Goal: Information Seeking & Learning: Find specific fact

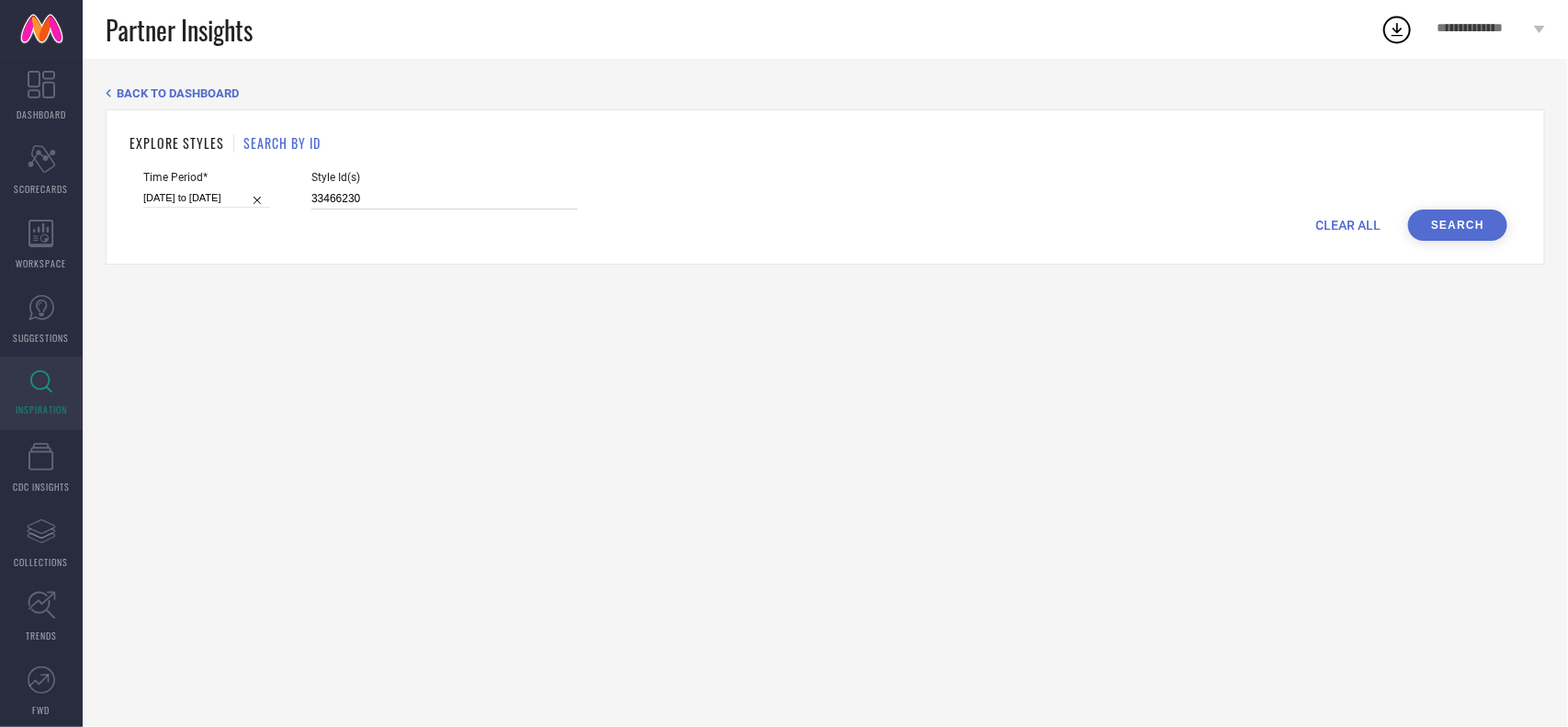
click at [457, 196] on input "33466230" at bounding box center [444, 199] width 267 height 21
paste input "24925166 30447521 30447523"
type input "24925166 30447521 30447523"
click at [1422, 221] on button "Search" at bounding box center [1458, 224] width 99 height 31
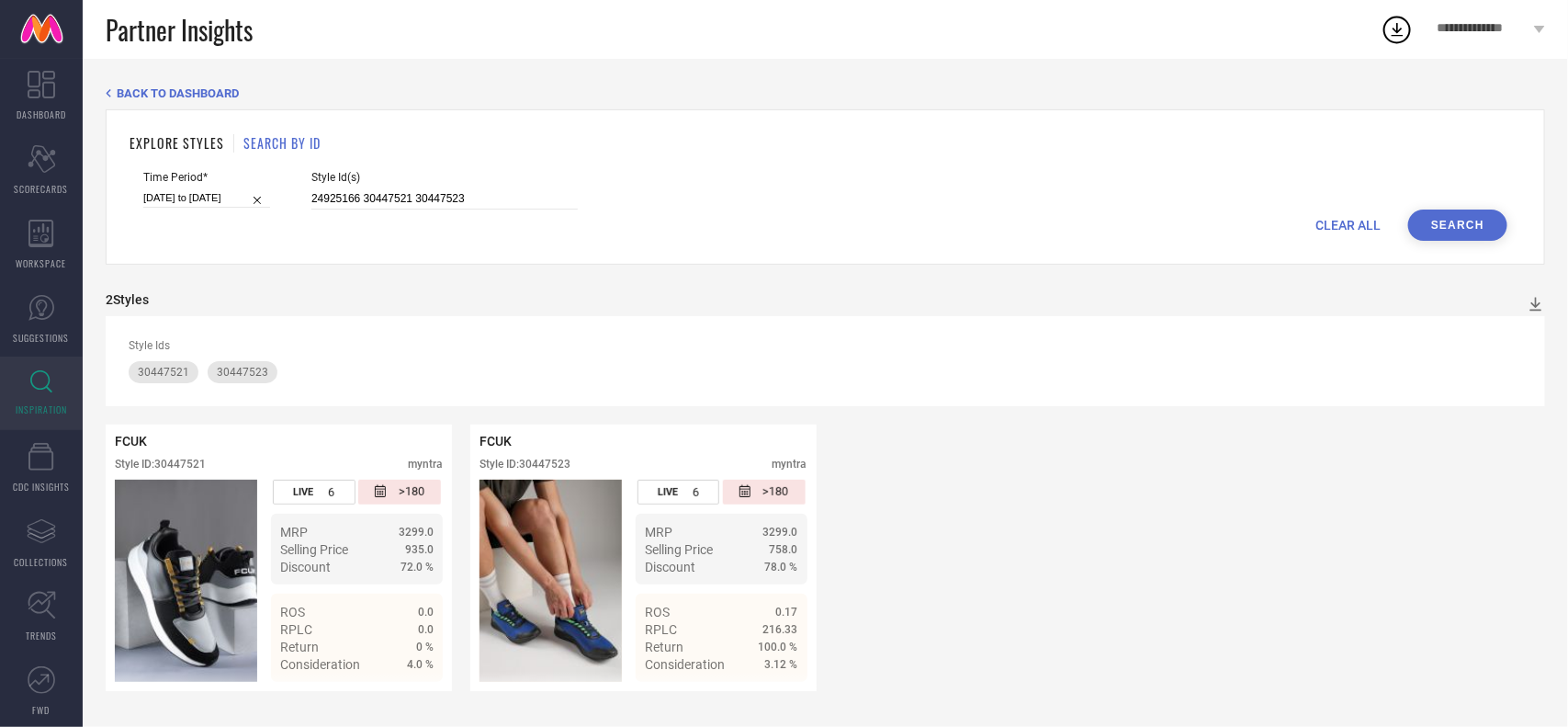
click at [199, 199] on input "[DATE] to [DATE]" at bounding box center [206, 198] width 126 height 19
select select "7"
select select "2025"
select select "8"
select select "2025"
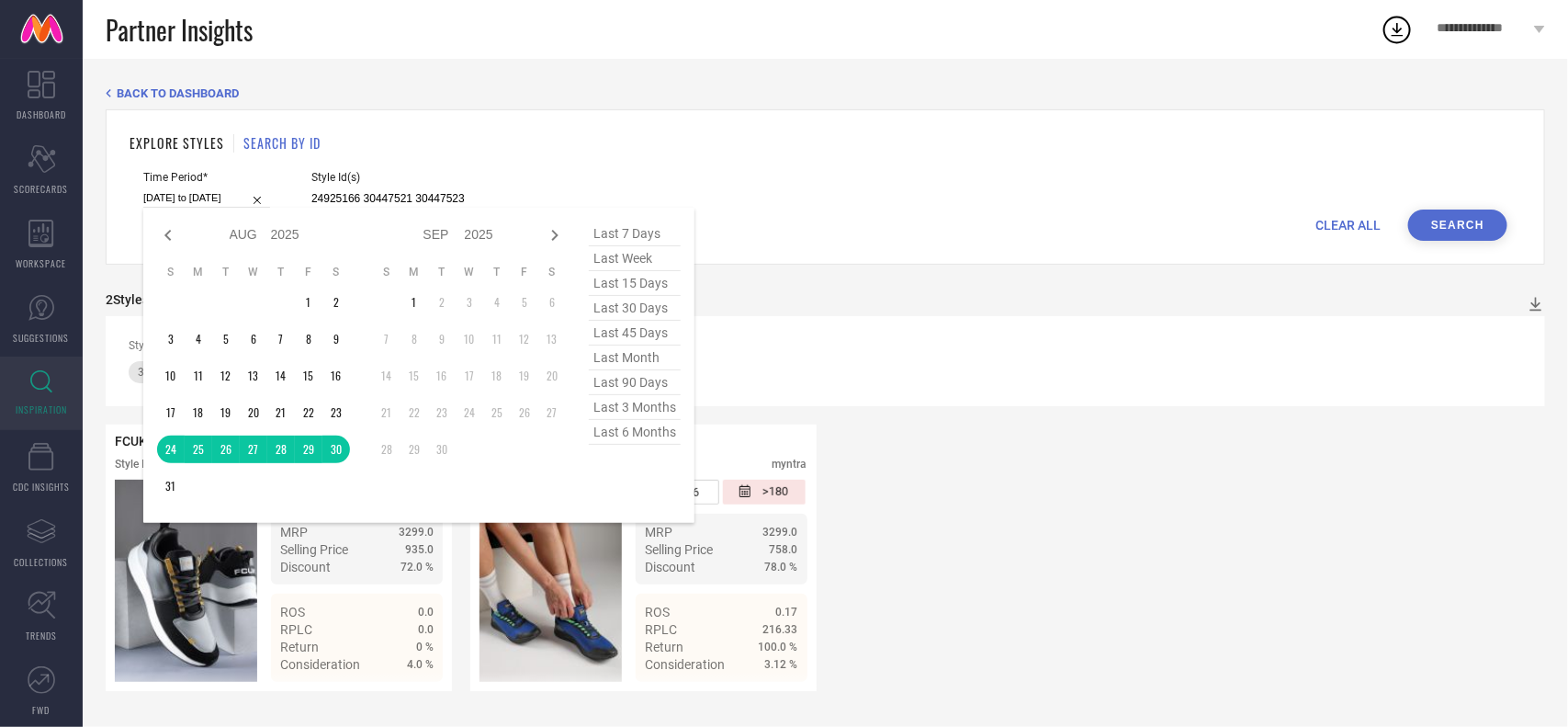
click at [639, 441] on span "last 6 months" at bounding box center [635, 432] width 91 height 25
type input "[DATE] to [DATE]"
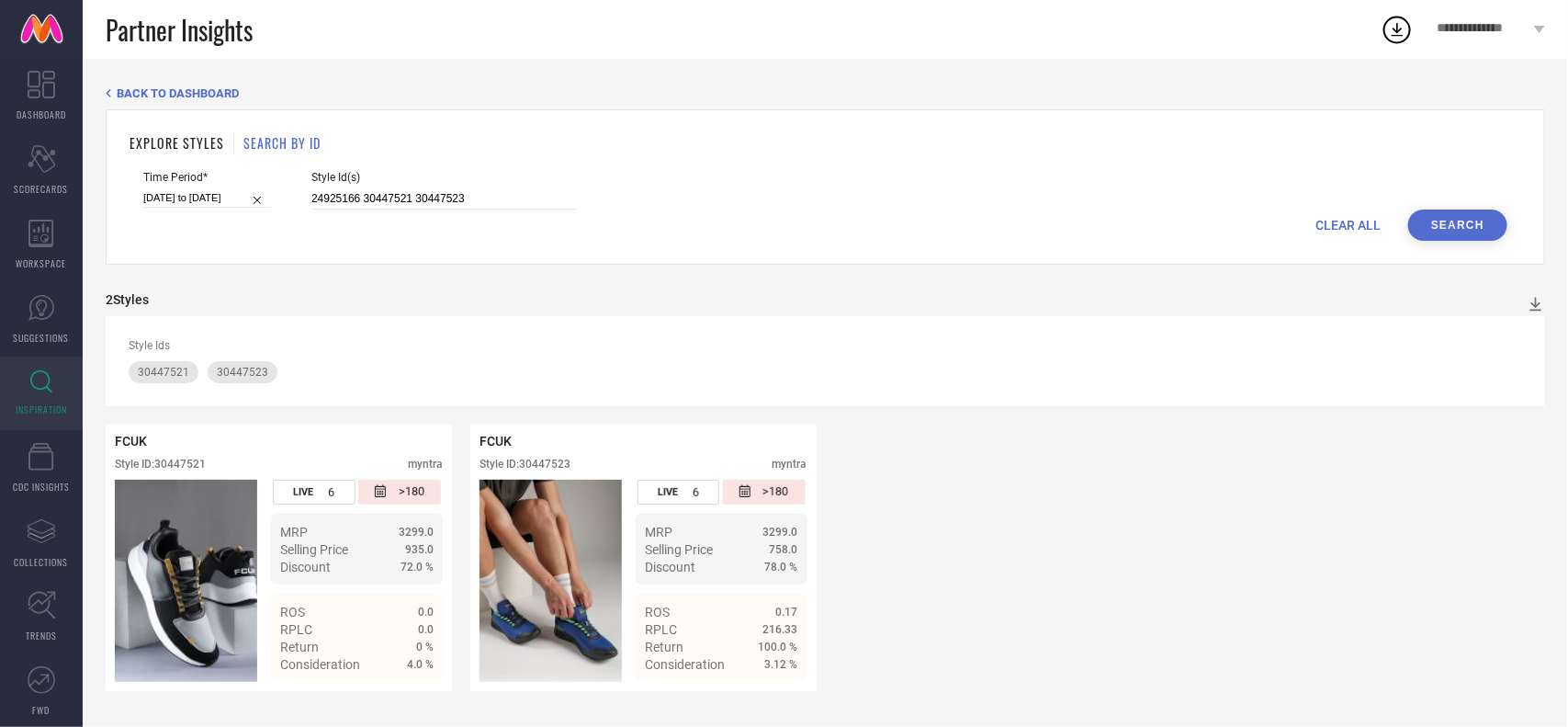
click at [1462, 223] on button "Search" at bounding box center [1458, 224] width 99 height 31
click at [186, 461] on div "Style ID: 30447521" at bounding box center [160, 464] width 91 height 13
copy div "30447521"
click at [483, 196] on input "24925166 30447521 30447523" at bounding box center [444, 199] width 267 height 21
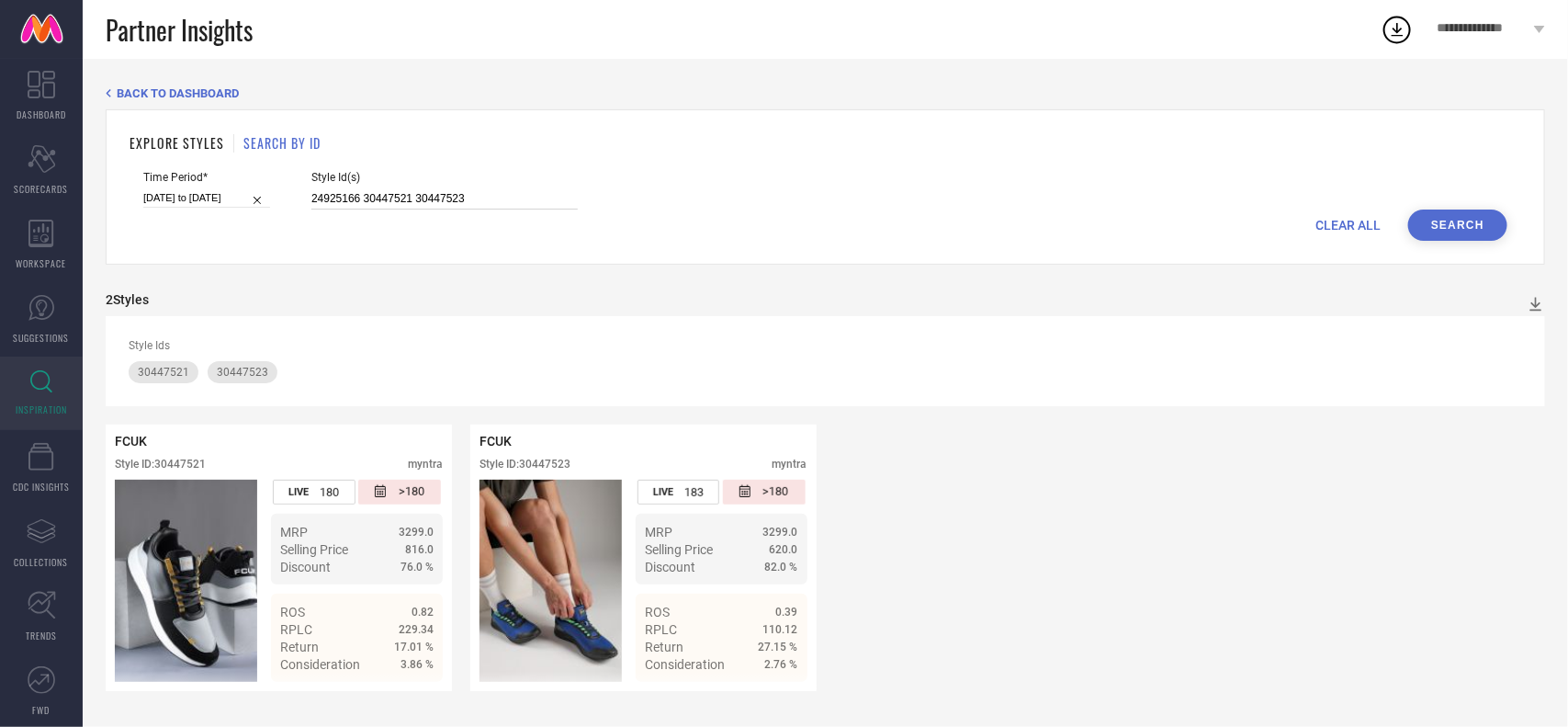
click at [483, 196] on input "24925166 30447521 30447523" at bounding box center [444, 199] width 267 height 21
paste input "31551587 31551591 31551595 31551601 31551647 31551652 31551657 31551663 3155166…"
type input "31551587 31551591 31551595 31551601 31551647 31551652 31551657 31551663 3155166…"
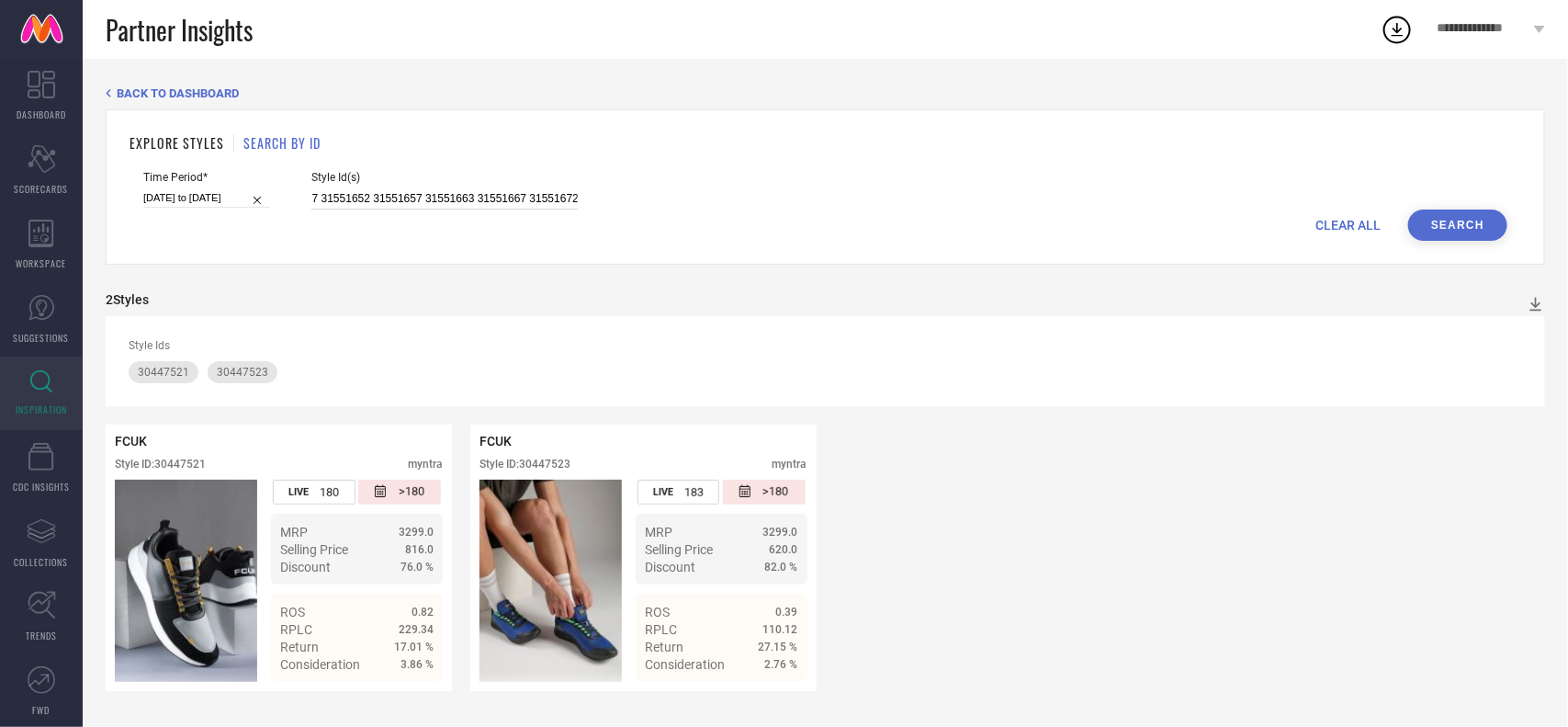
click at [212, 200] on input "[DATE] to [DATE]" at bounding box center [206, 198] width 126 height 19
select select "2"
select select "2025"
select select "3"
select select "2025"
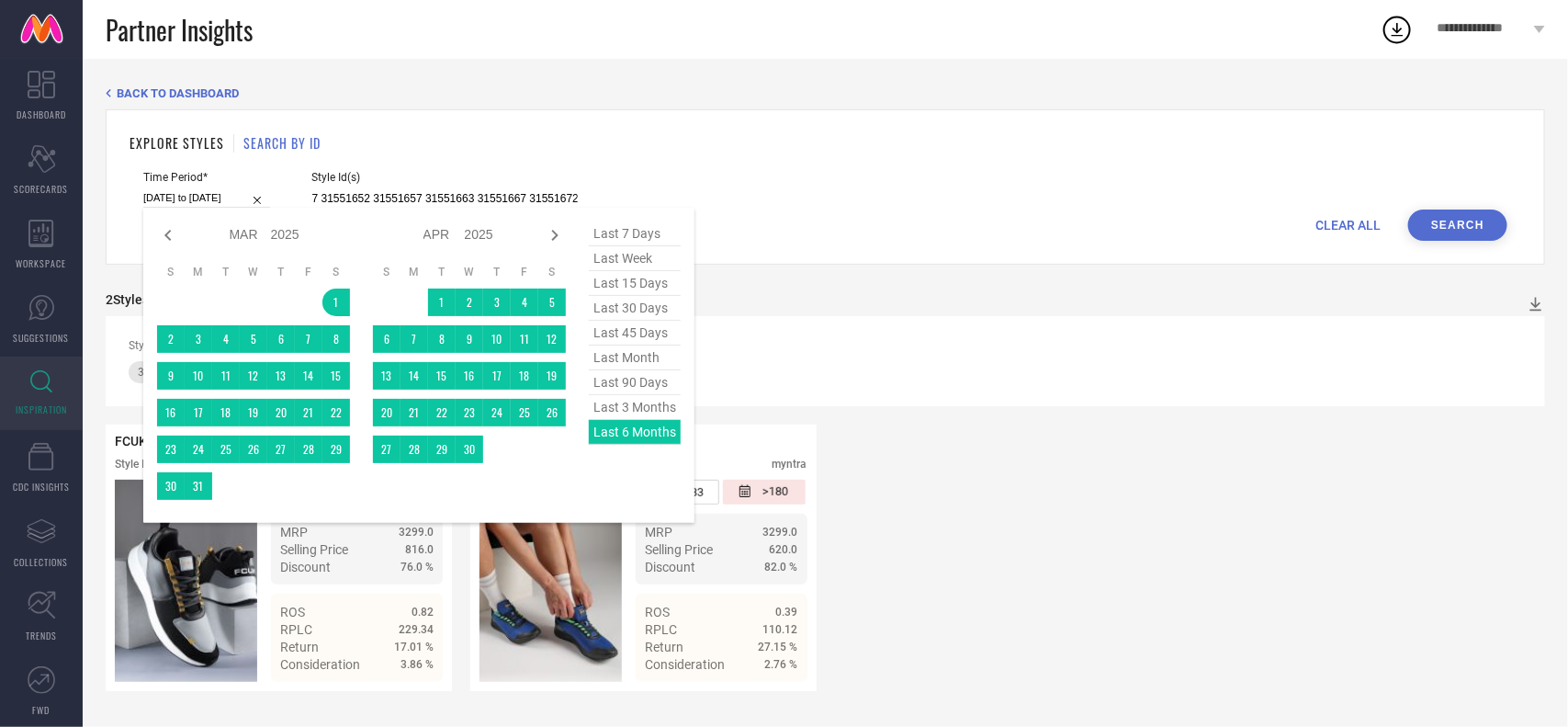
type input "31551587 31551591 31551595 31551601 31551647 31551652 31551657 31551663 3155166…"
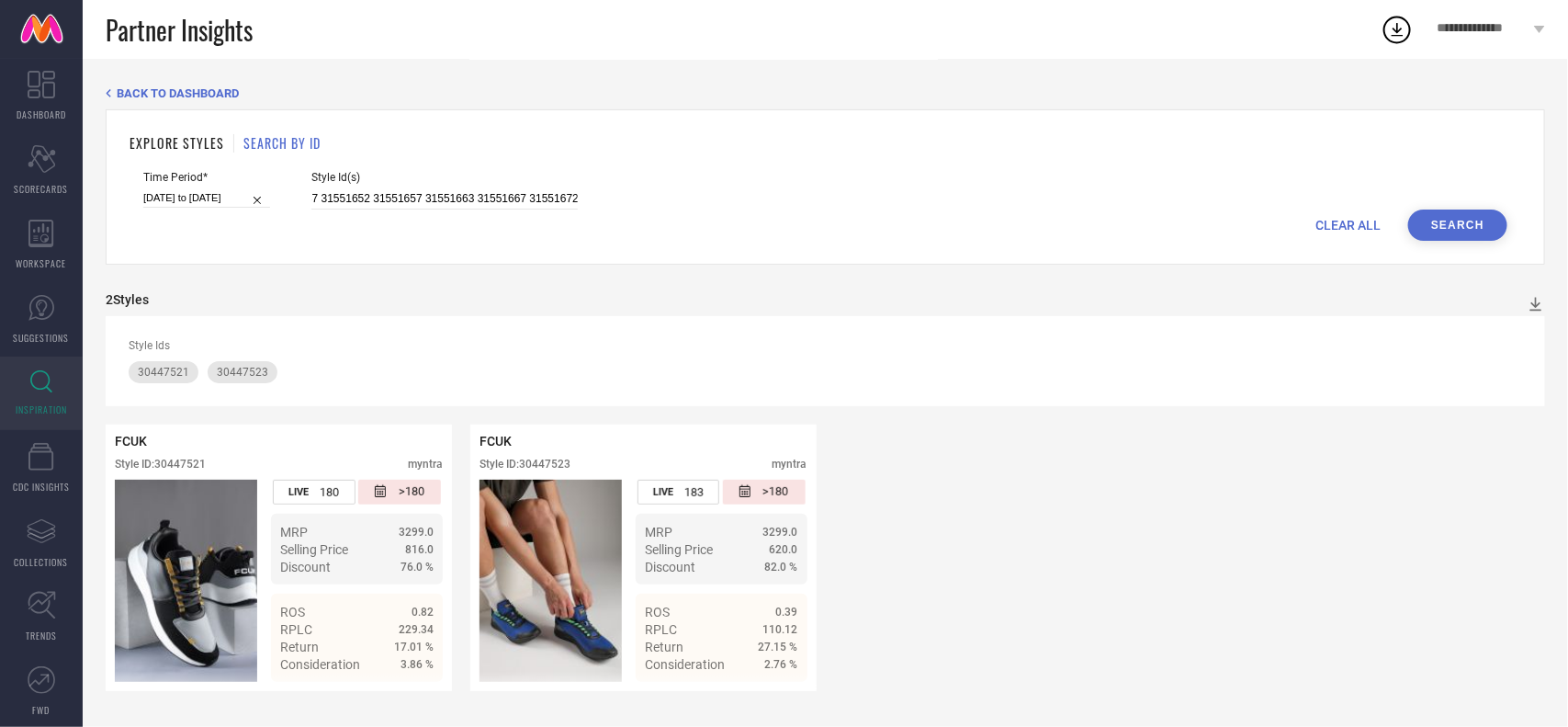
click at [1438, 209] on button "Search" at bounding box center [1458, 224] width 99 height 31
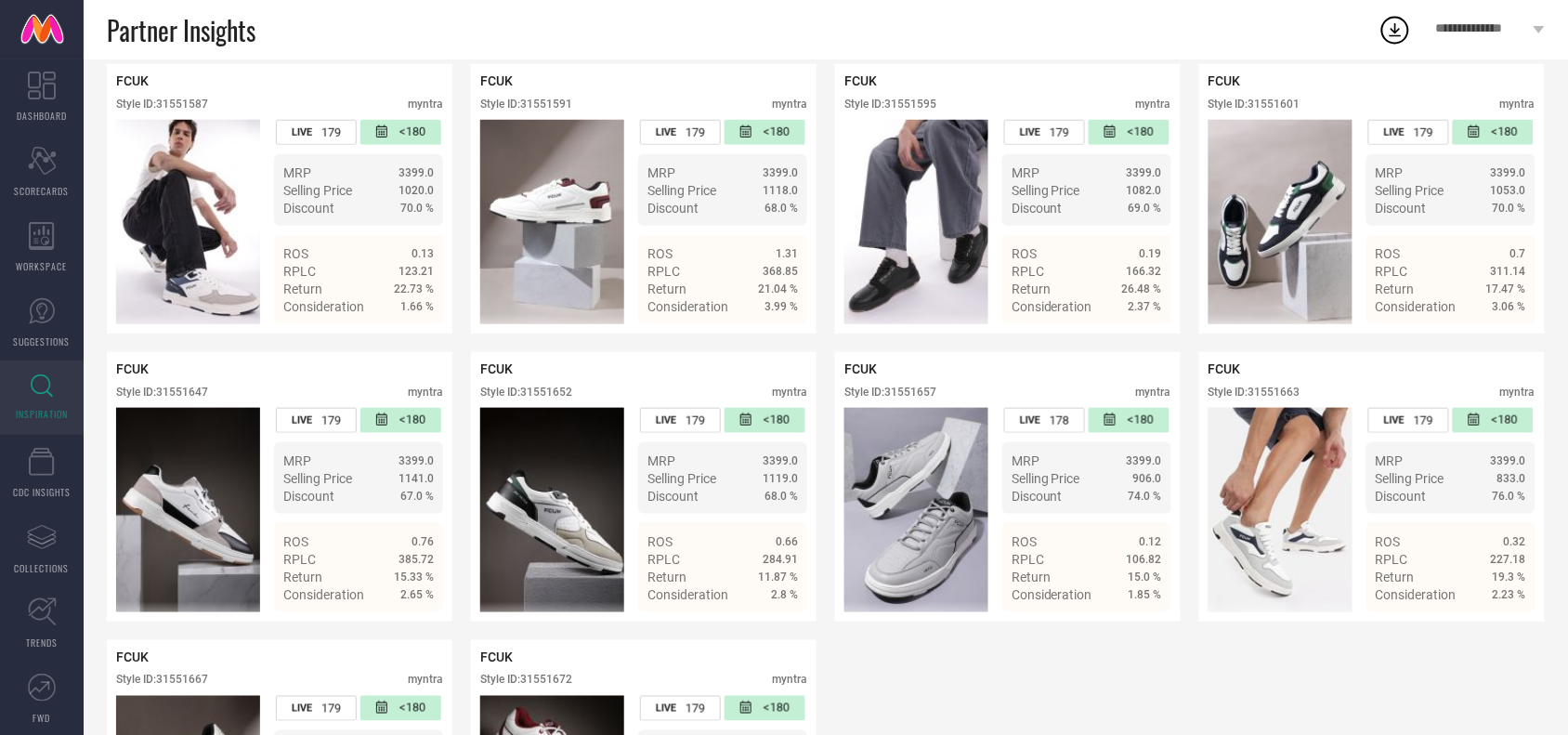
scroll to position [265, 0]
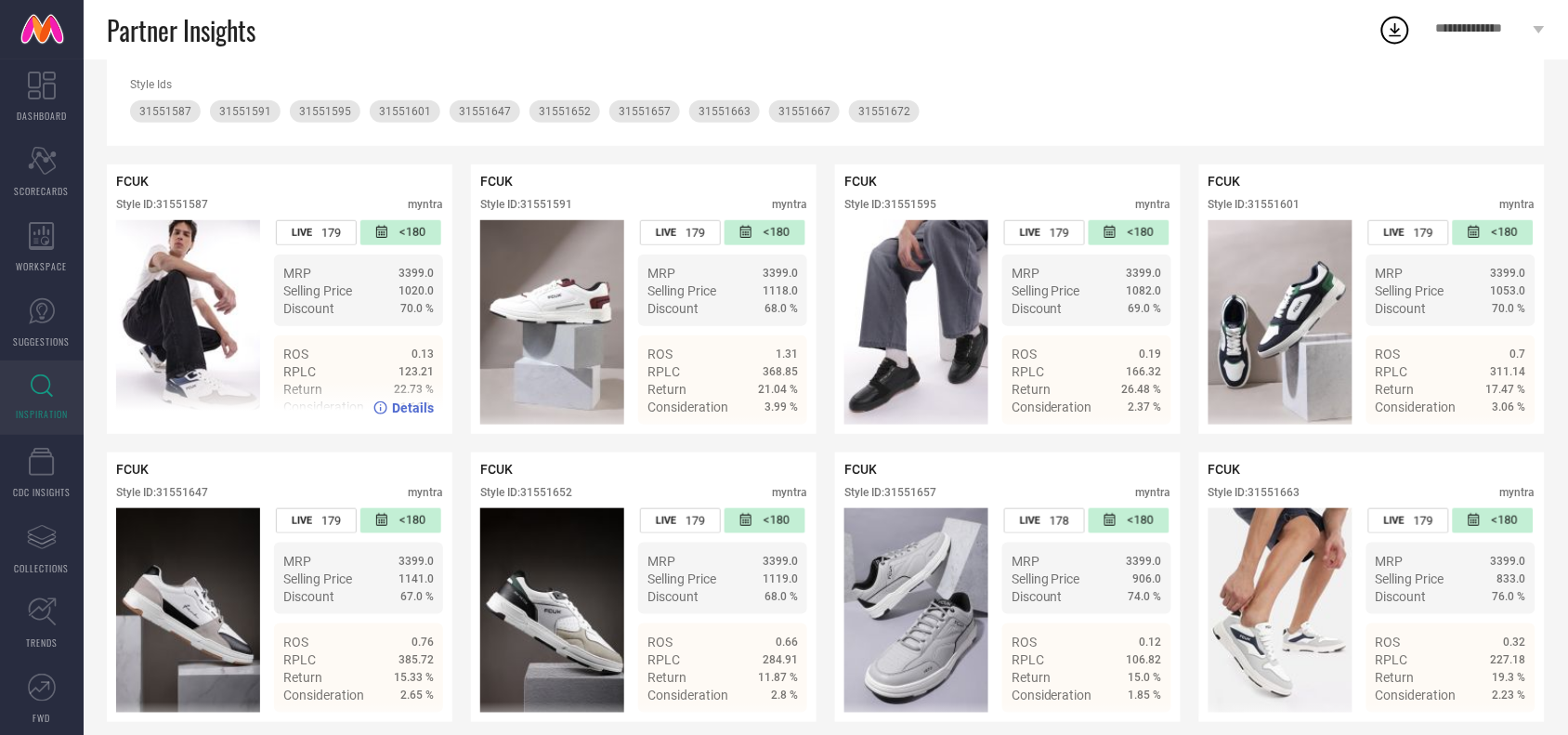
click at [182, 189] on div "FCUK" at bounding box center [279, 181] width 327 height 15
click at [184, 198] on div "FCUK Style ID: 31551587 myntra" at bounding box center [279, 196] width 327 height 47
copy div "31551587"
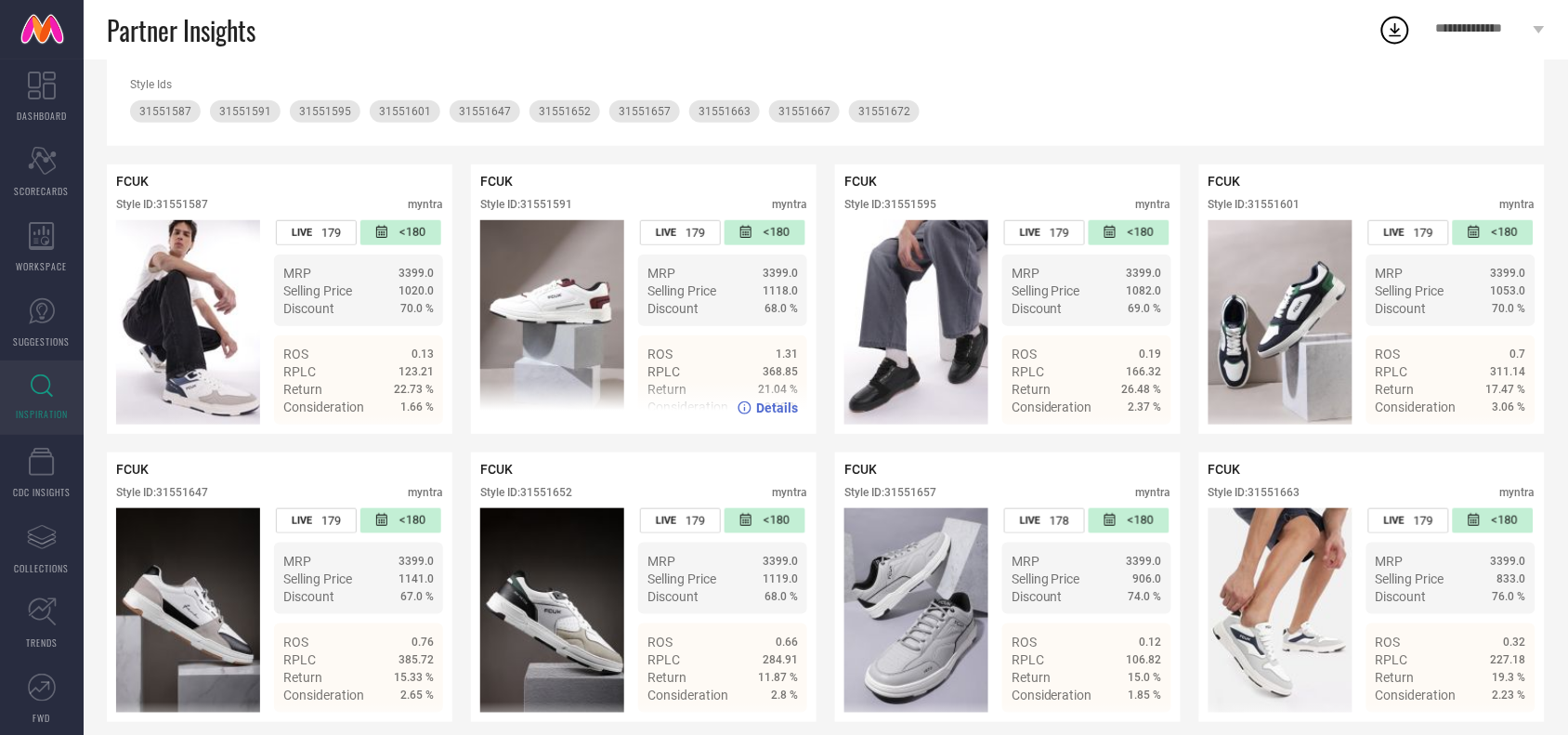
click at [545, 195] on div "FCUK Style ID: 31551591 myntra" at bounding box center [643, 196] width 327 height 47
click at [548, 198] on div "FCUK Style ID: 31551591 myntra" at bounding box center [643, 196] width 327 height 47
copy div "31551591"
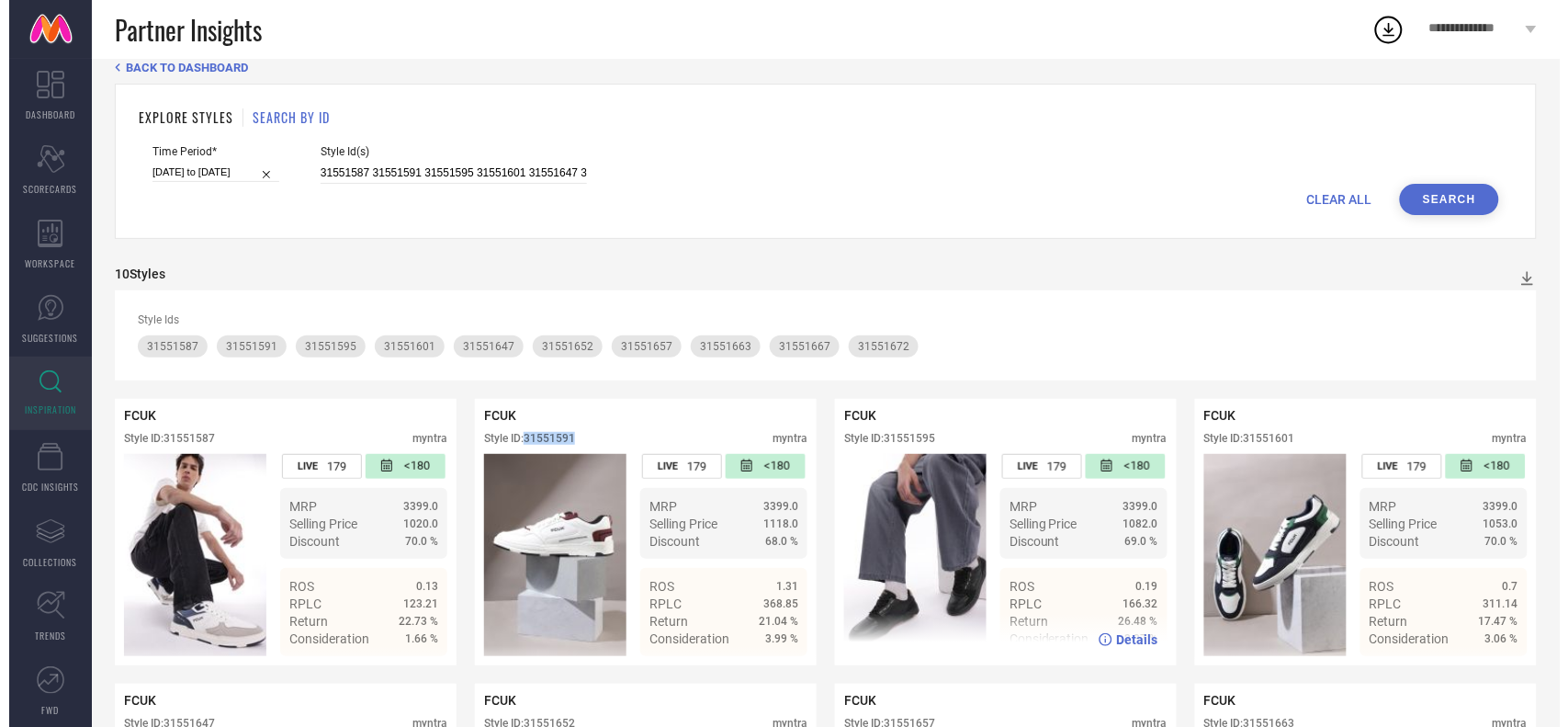
scroll to position [0, 0]
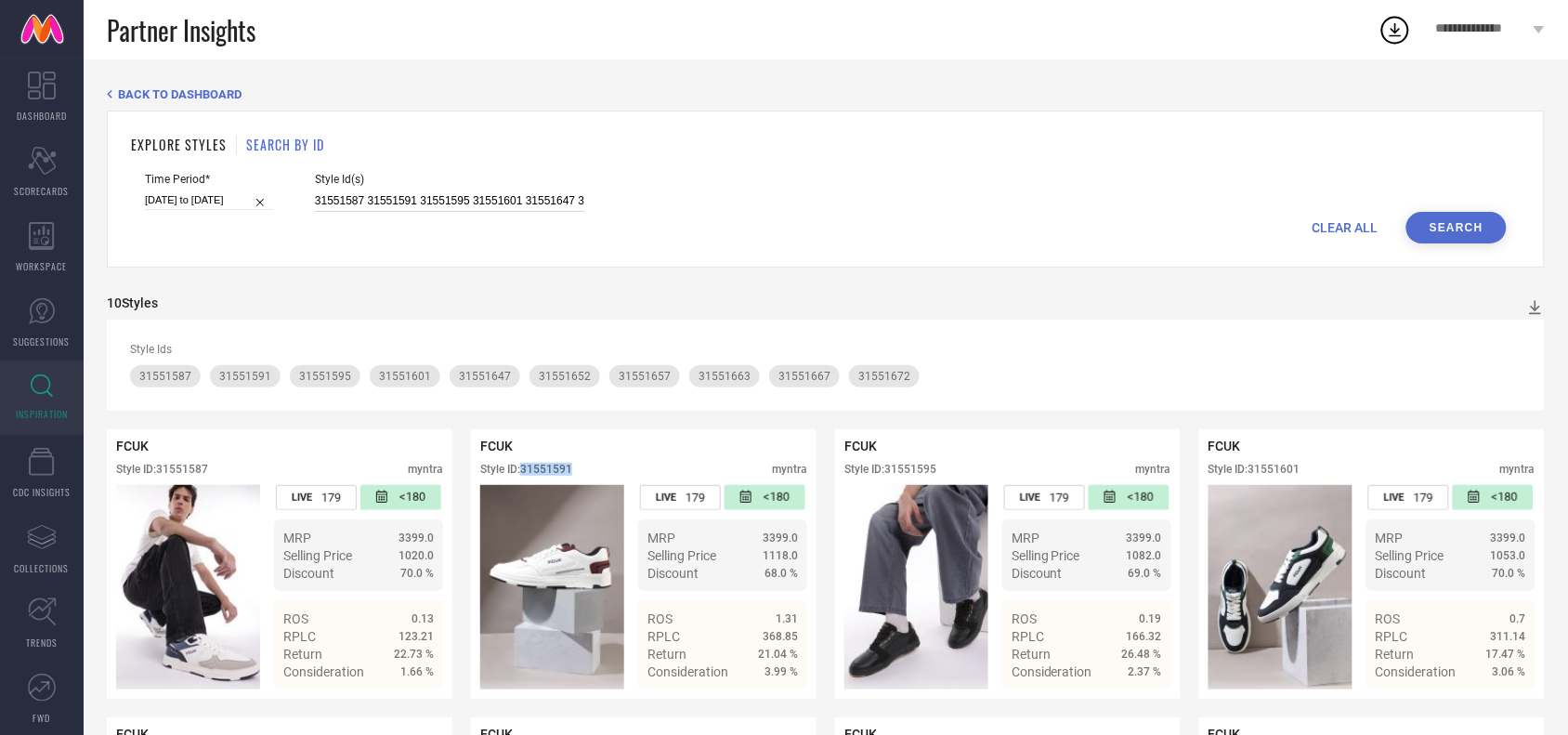
click at [560, 211] on input "31551587 31551591 31551595 31551601 31551647 31551652 31551657 31551663 3155166…" at bounding box center [449, 201] width 270 height 21
paste input "29531162 29531164 29531166 29531168"
type input "29531162 29531164 29531166 29531168"
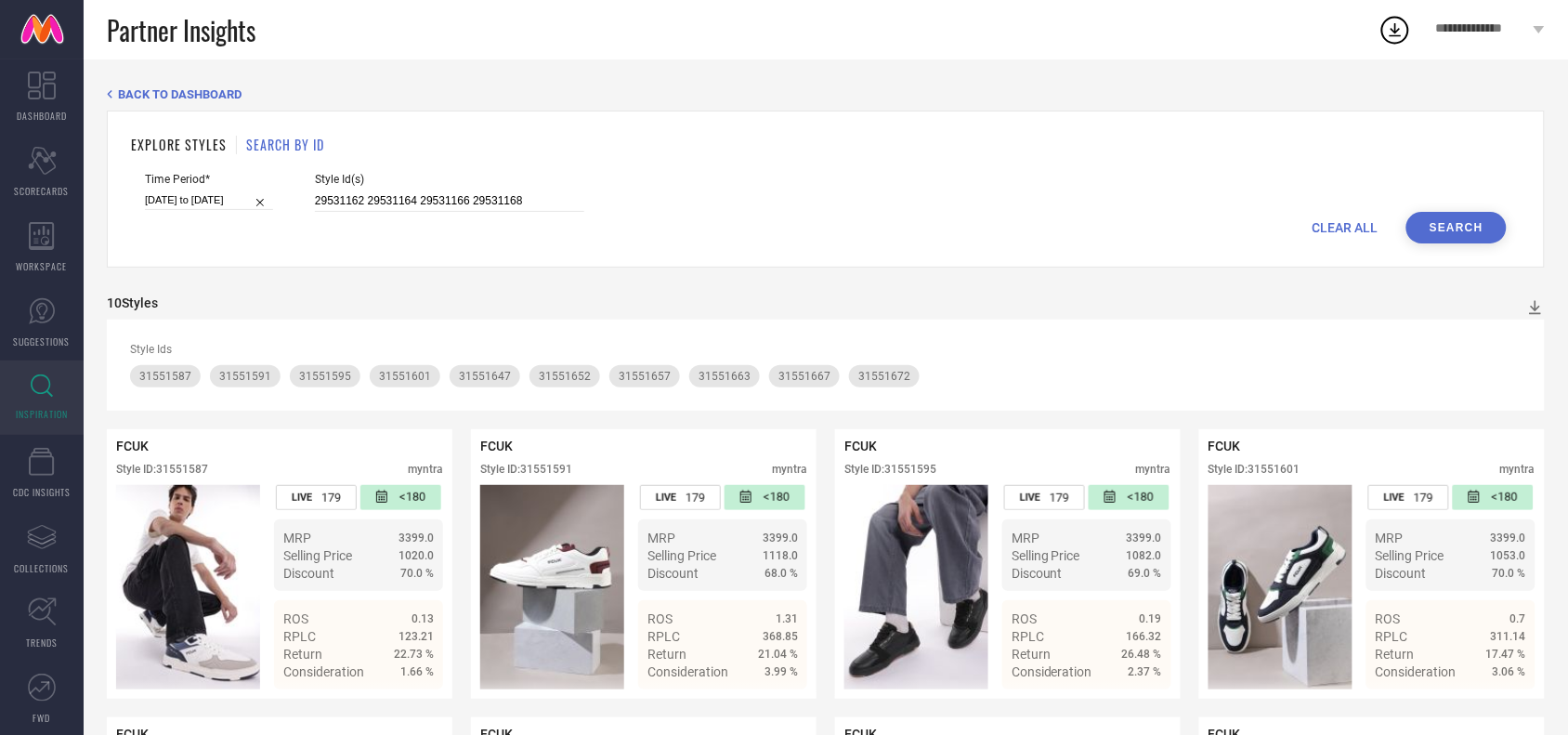
click at [1416, 230] on button "Search" at bounding box center [1456, 227] width 100 height 31
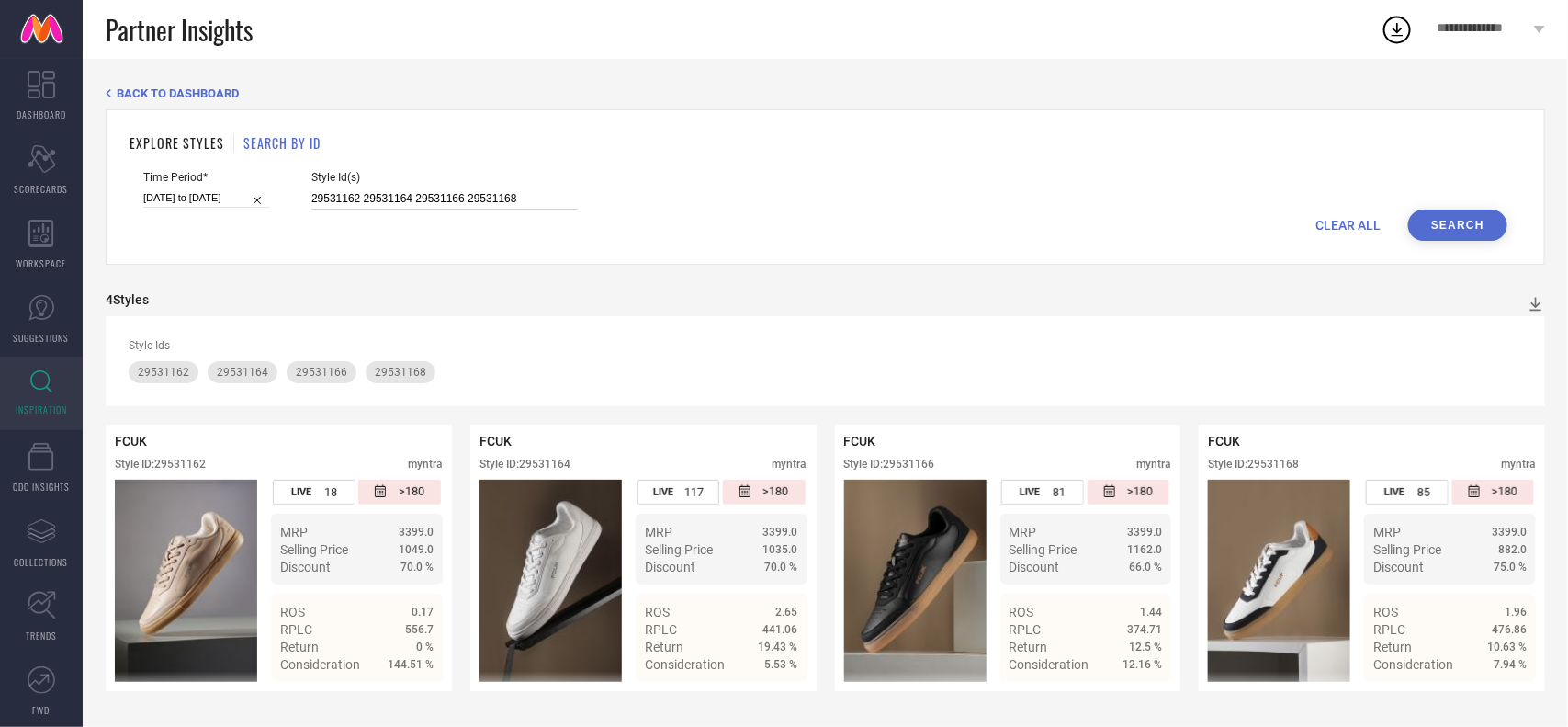
click at [465, 190] on input "29531162 29531164 29531166 29531168" at bounding box center [444, 199] width 267 height 21
paste input "24925150 24925170 24925184 24925172 24925174 24925152 24925180 24925178 2492515…"
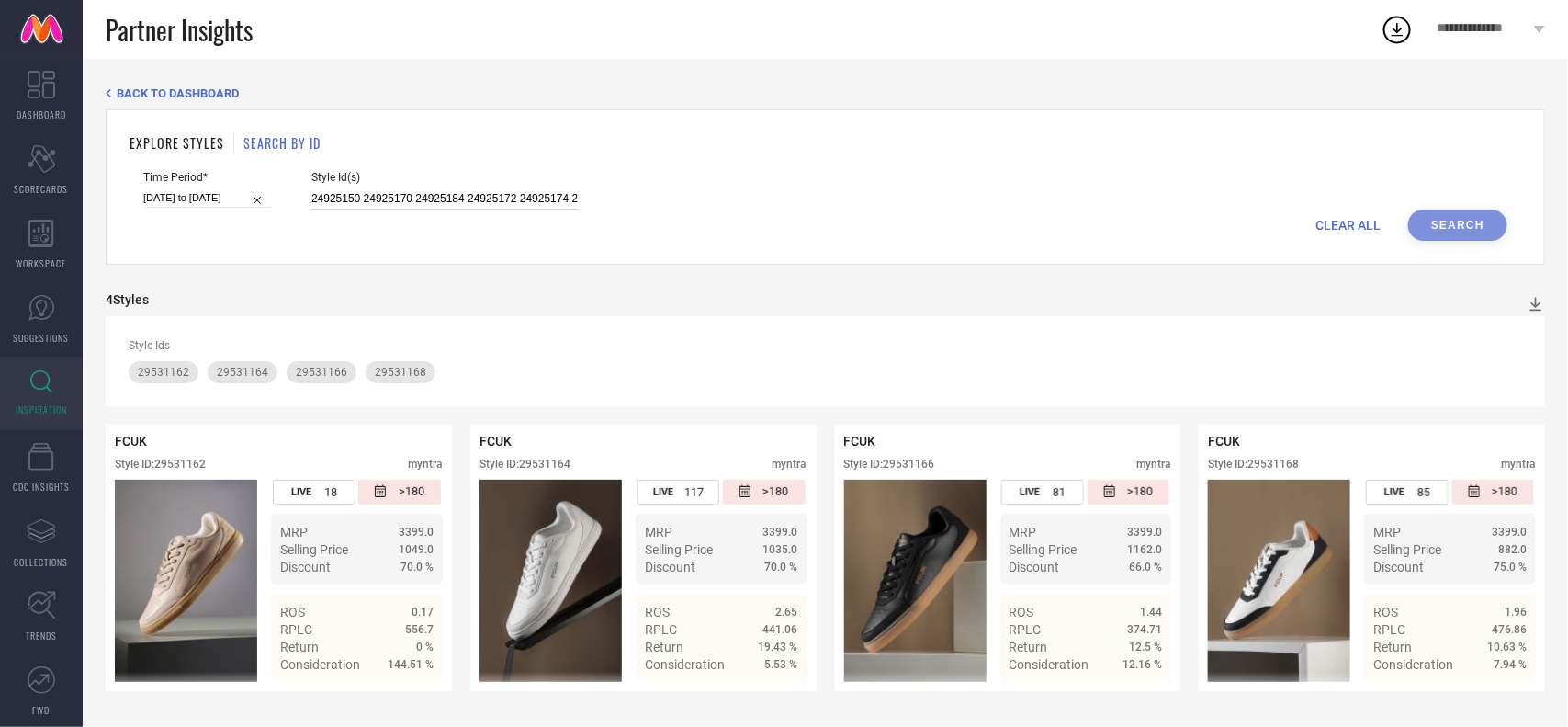
scroll to position [0, 1449]
type input "24925150 24925170 24925184 24925172 24925174 24925152 24925180 24925178 2492515…"
click at [1477, 226] on button "Search" at bounding box center [1458, 224] width 99 height 31
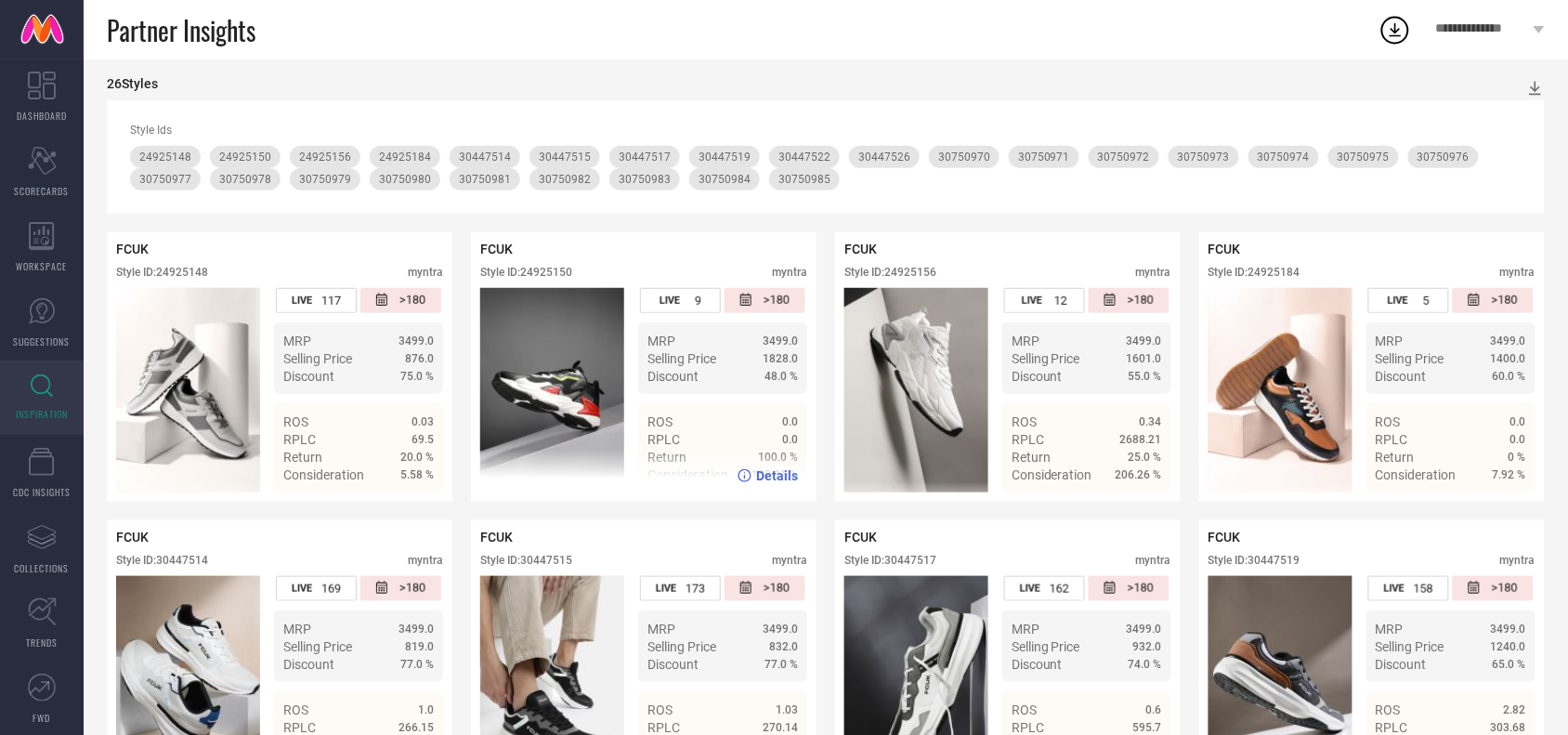
scroll to position [218, 0]
